Goal: Check status

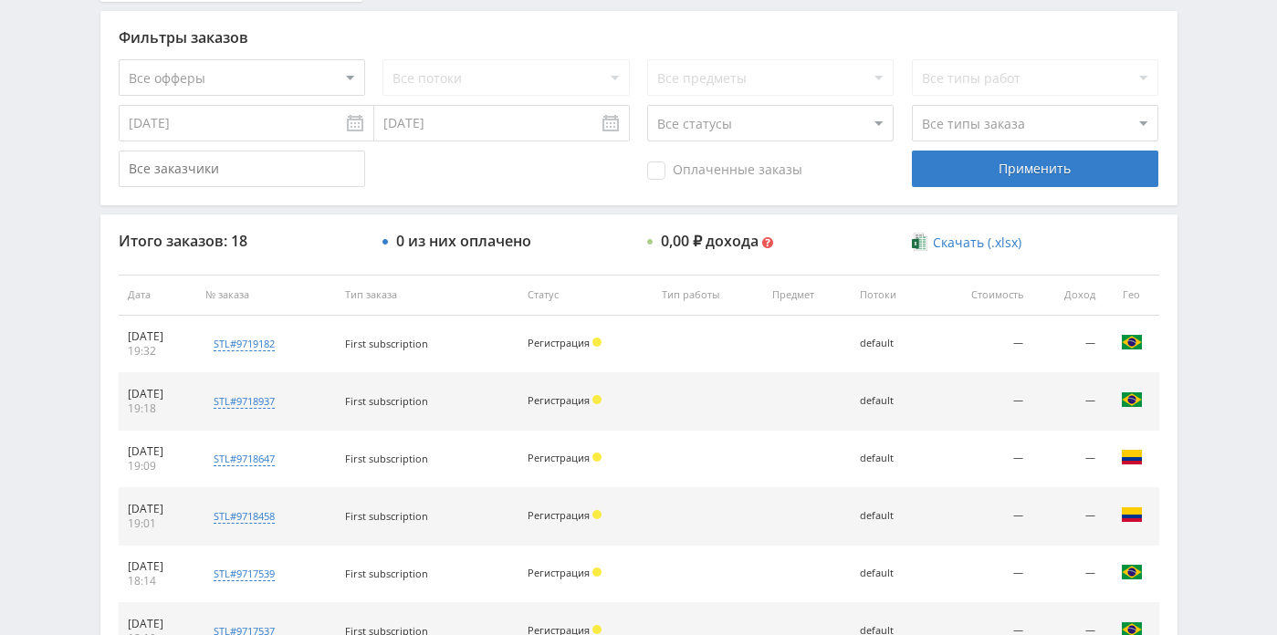
scroll to position [474, 0]
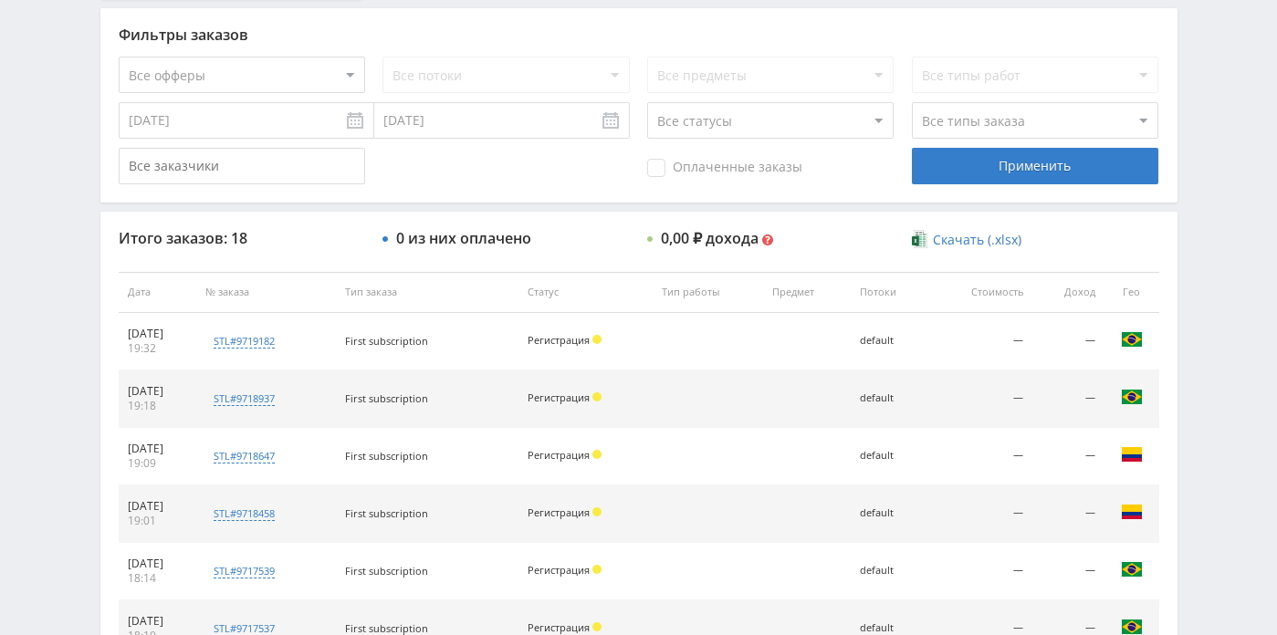
click at [287, 112] on input "[DATE]" at bounding box center [246, 120] width 255 height 36
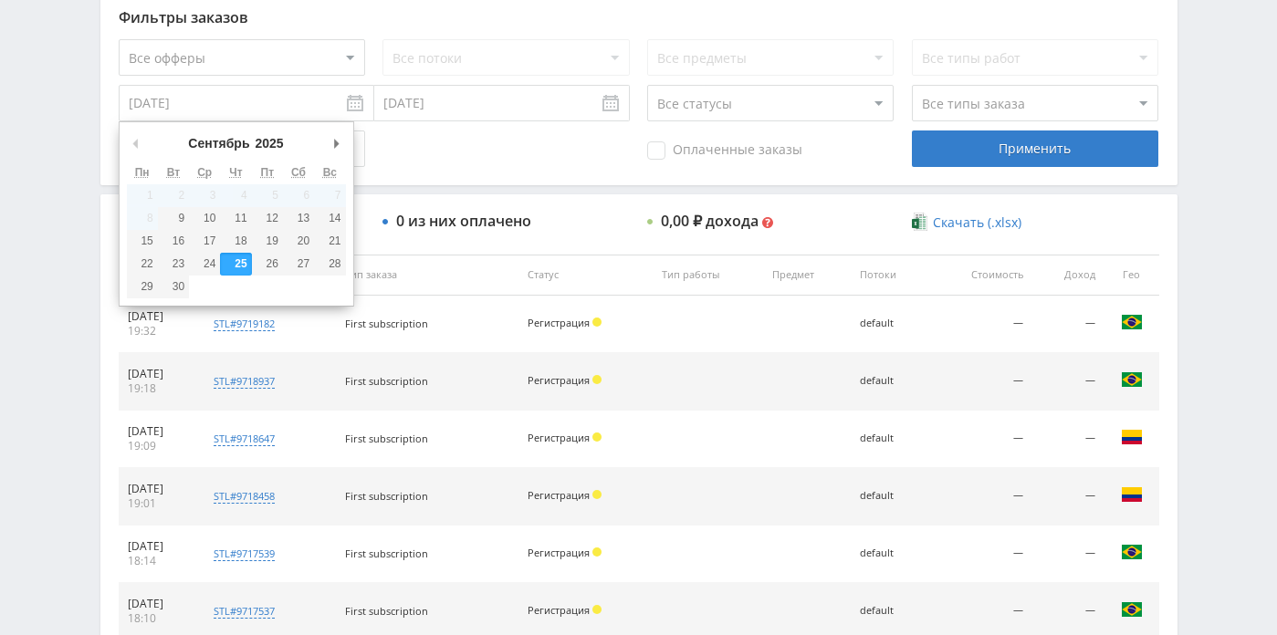
scroll to position [490, 0]
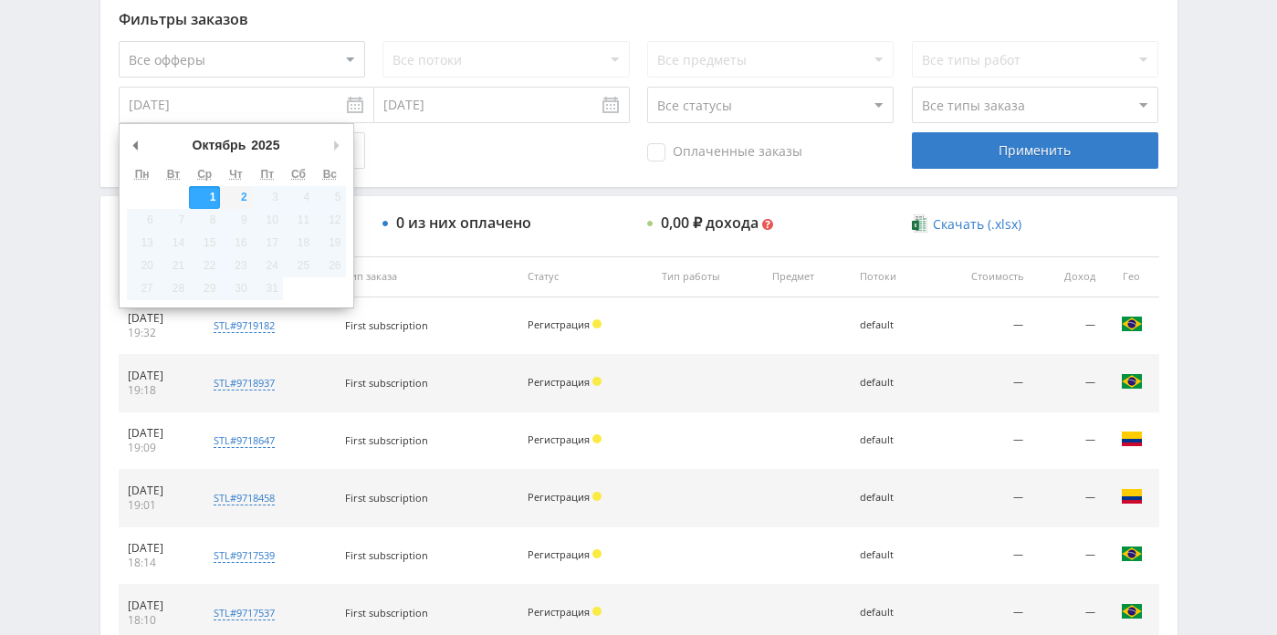
click at [210, 202] on div "Итого заказов: 18 0 из них оплачено 0,00 ₽ дохода Мультивалютный доход $ 0.00 0…" at bounding box center [638, 568] width 1077 height 745
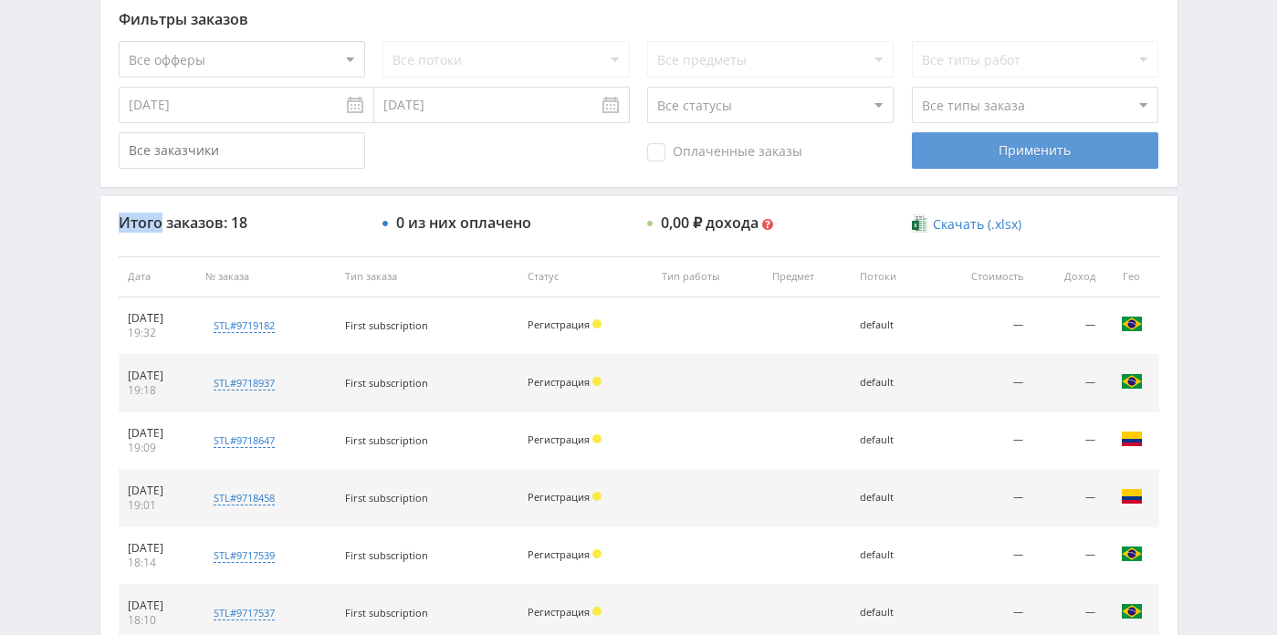
click at [977, 141] on div "Применить" at bounding box center [1035, 150] width 246 height 36
click at [313, 126] on div "Фильтры заказов Все офферы MyStylus MyStylus - Revshare Кэмп Studybay Автор24 S…" at bounding box center [638, 90] width 1077 height 194
click at [317, 114] on input "[DATE]" at bounding box center [246, 105] width 255 height 36
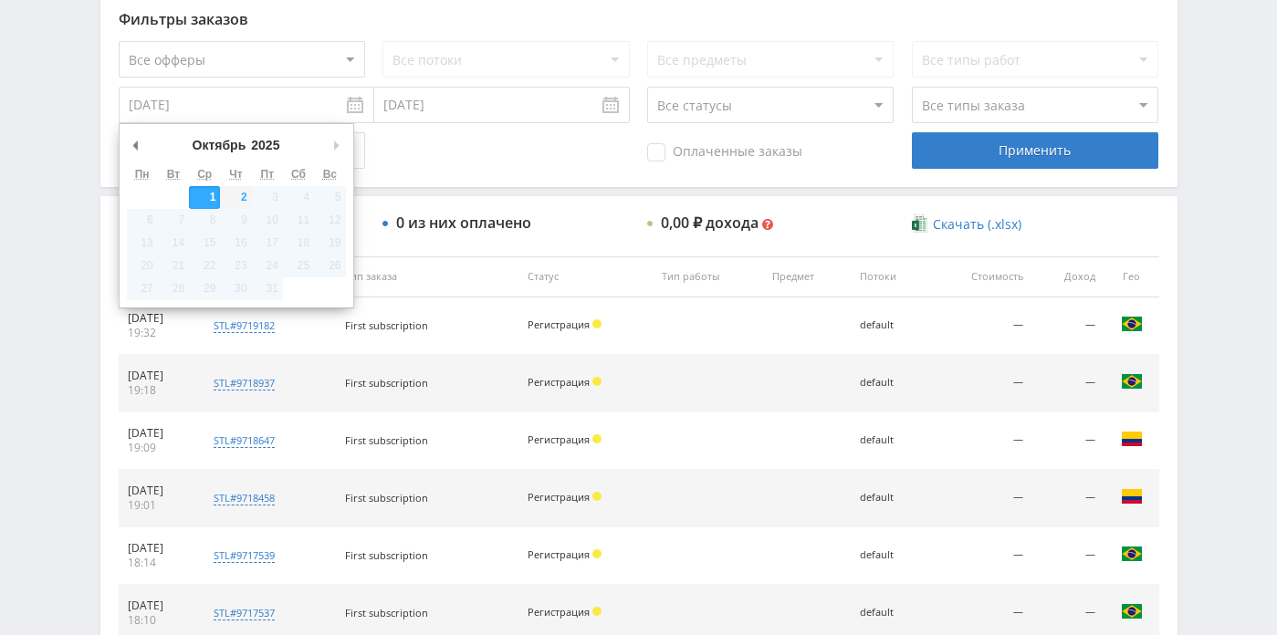
click at [428, 169] on div "Оплаченные заказы Применить" at bounding box center [639, 150] width 1040 height 36
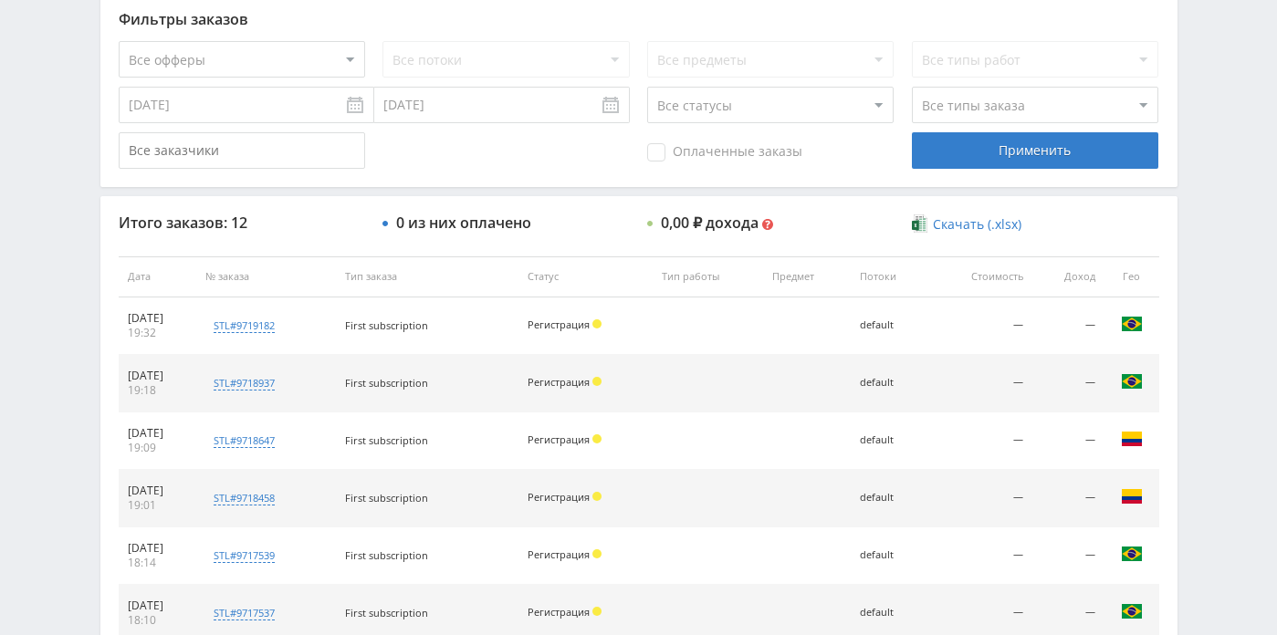
click at [287, 109] on input "[DATE]" at bounding box center [246, 105] width 255 height 36
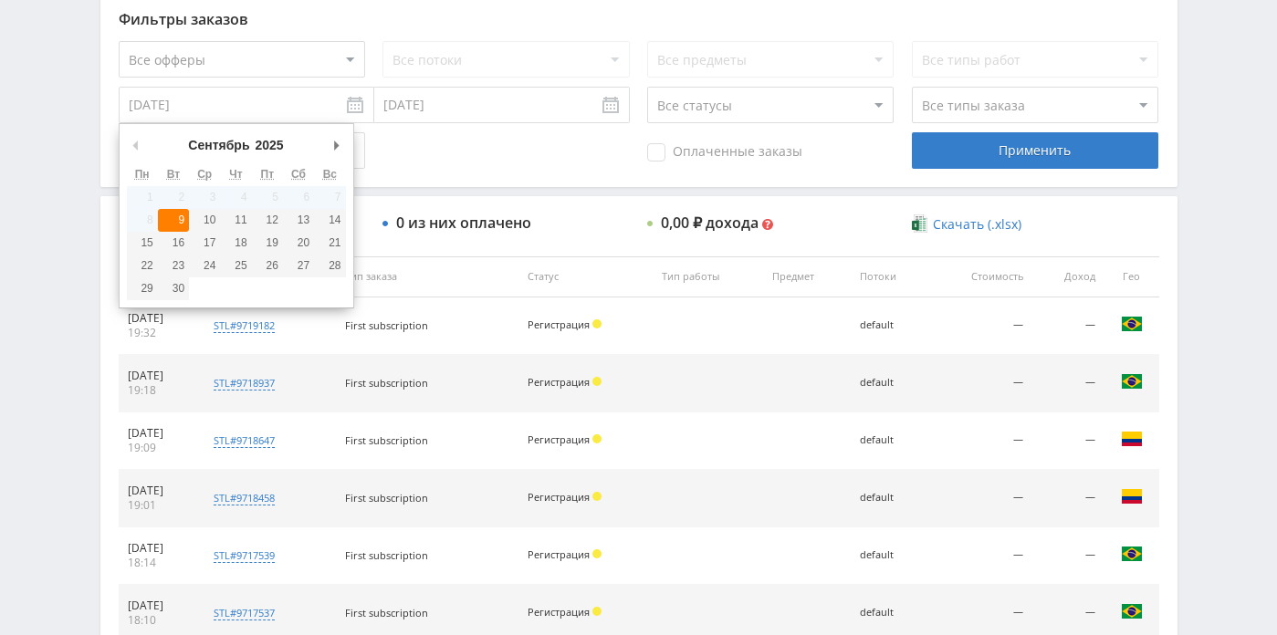
type input "[DATE]"
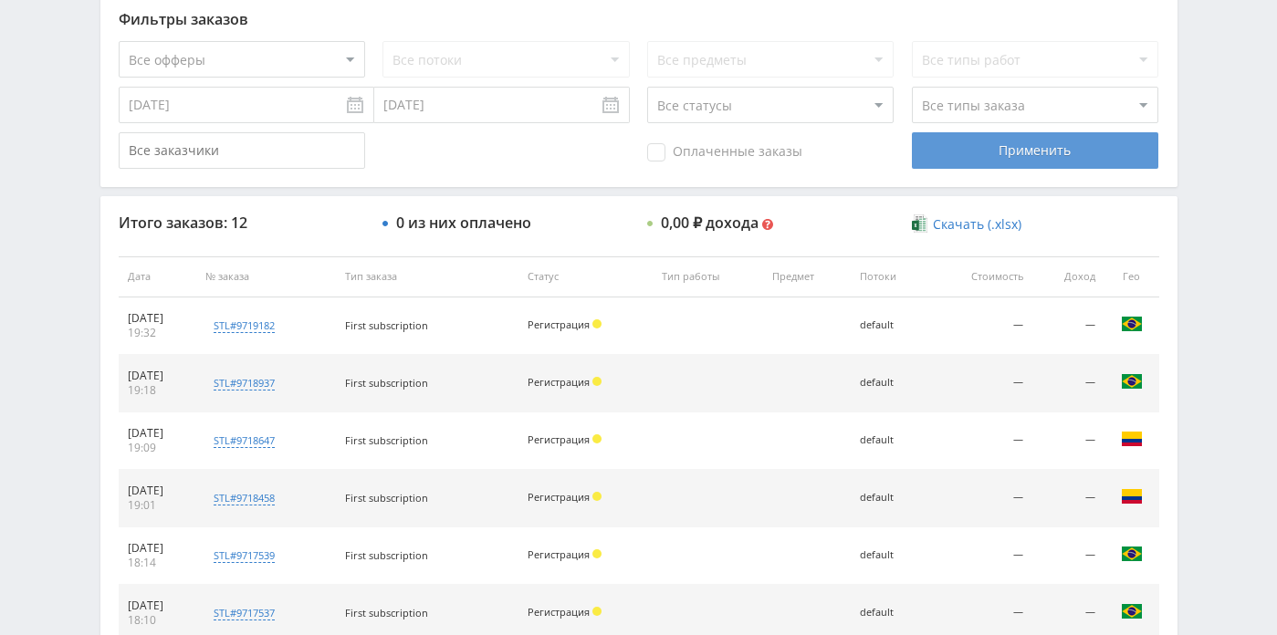
click at [940, 157] on div "Применить" at bounding box center [1035, 150] width 246 height 36
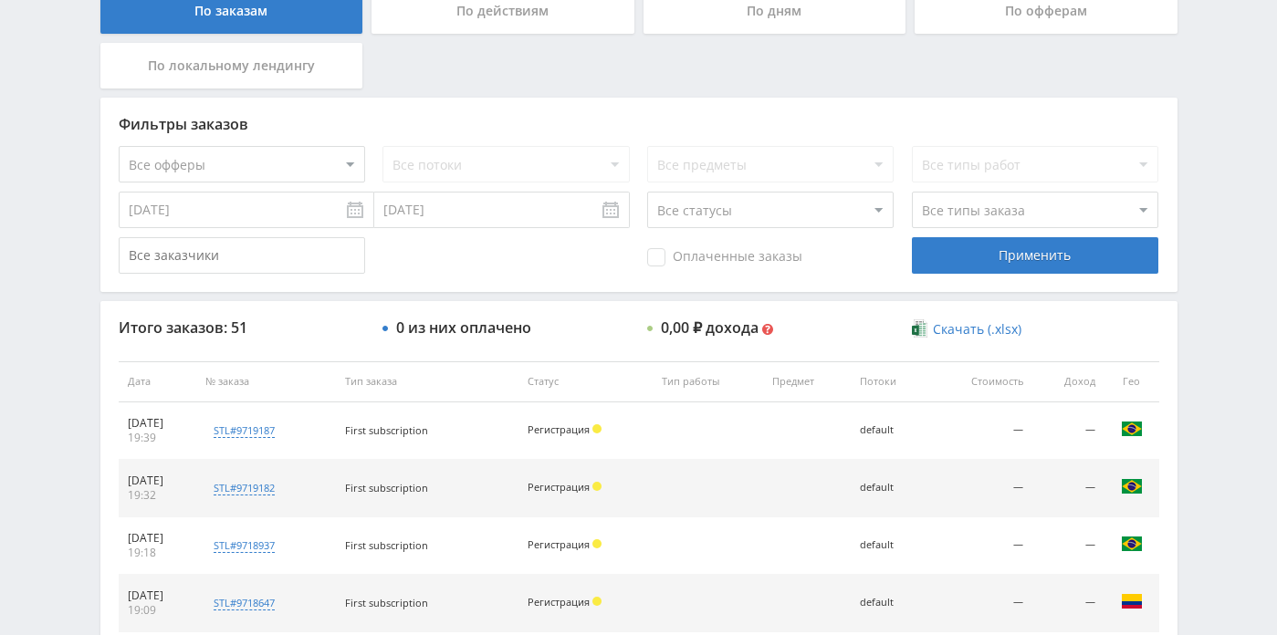
scroll to position [384, 0]
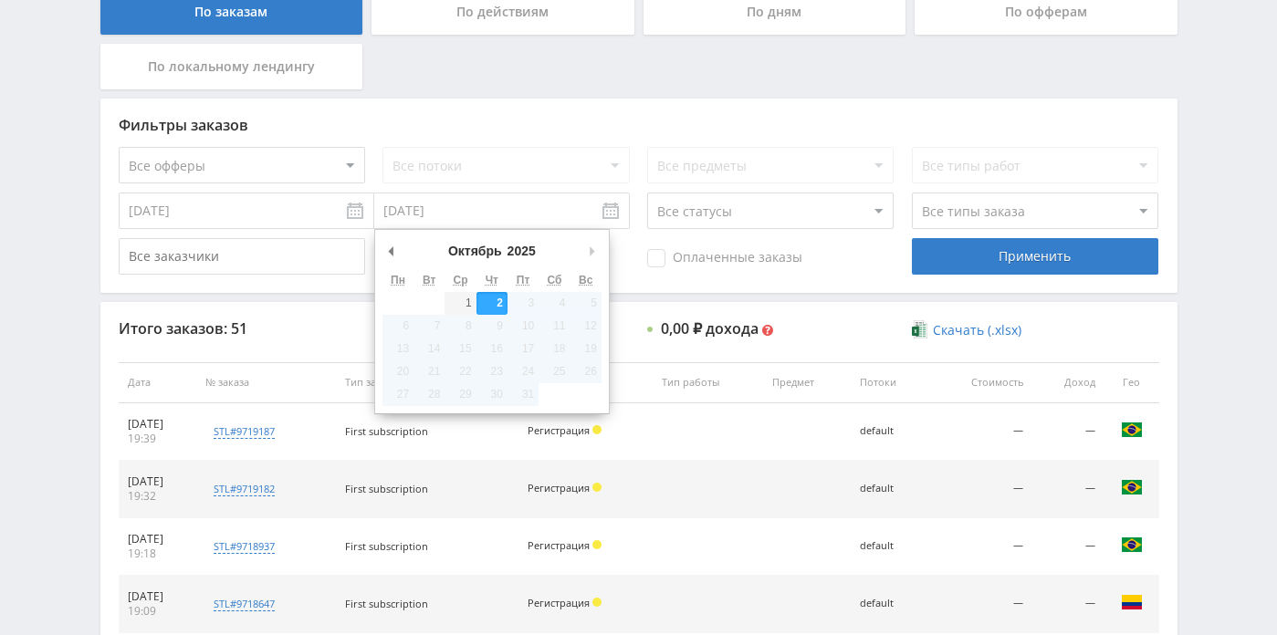
click at [472, 214] on input "[DATE]" at bounding box center [501, 211] width 255 height 36
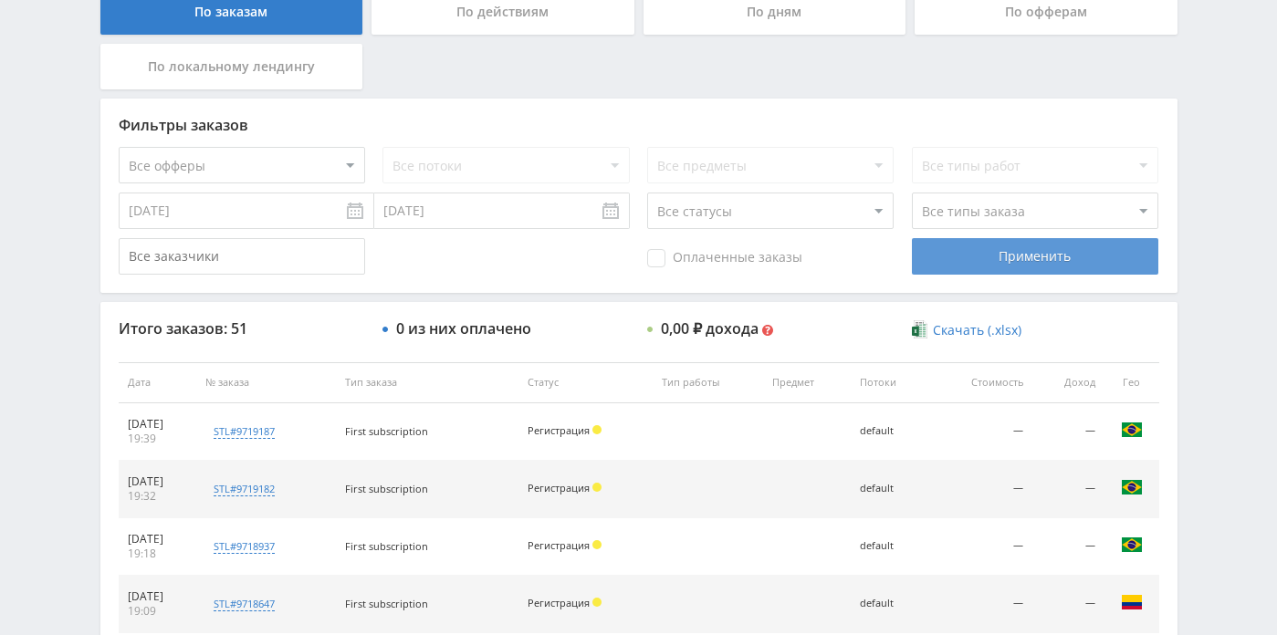
click at [1003, 264] on div "Применить" at bounding box center [1035, 256] width 246 height 36
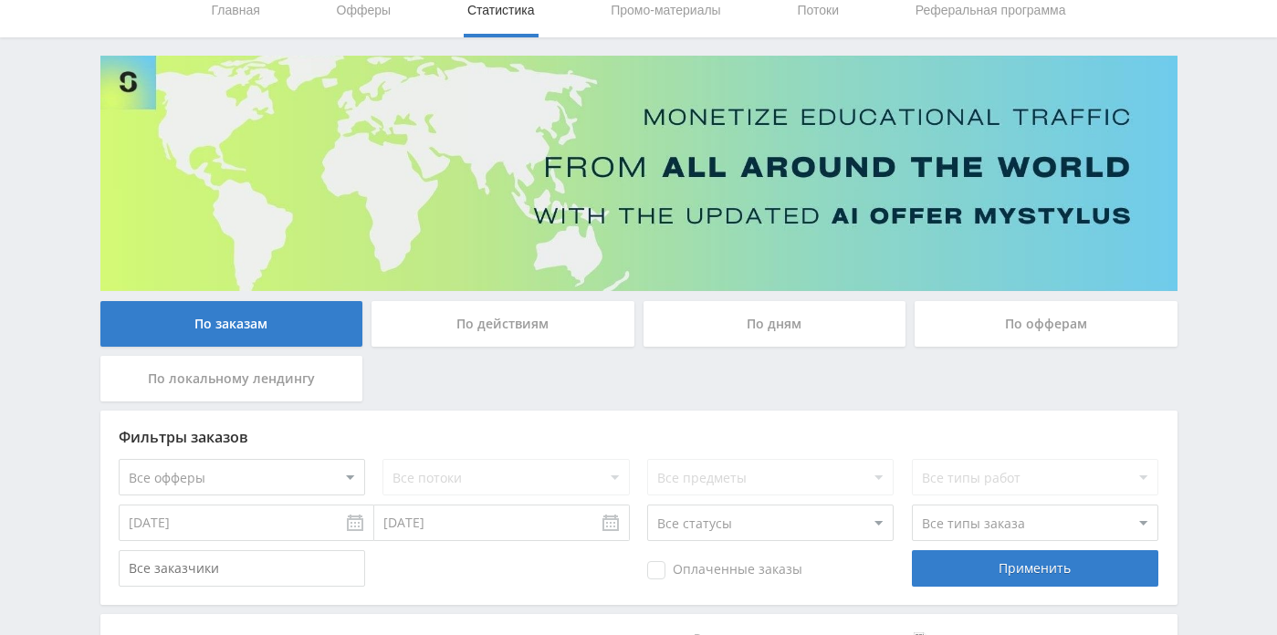
scroll to position [0, 0]
